Goal: Go to known website: Access a specific website the user already knows

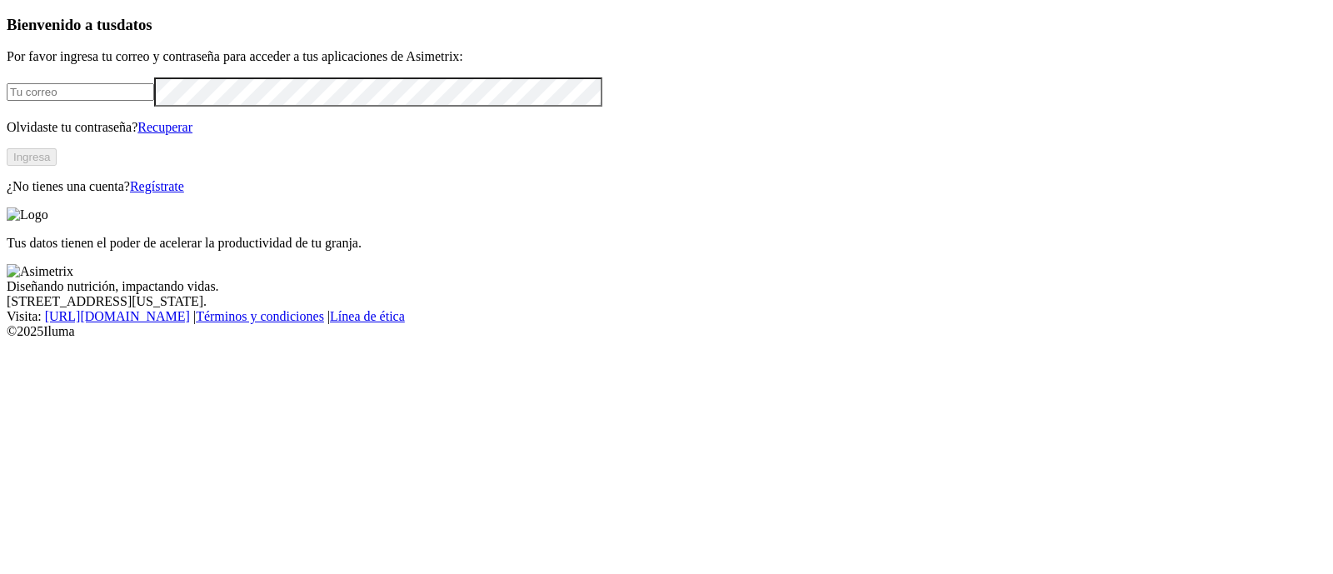
type input "[PERSON_NAME][EMAIL_ADDRESS][PERSON_NAME][DOMAIN_NAME]"
click at [57, 166] on button "Ingresa" at bounding box center [32, 156] width 50 height 17
